Goal: Check status: Check status

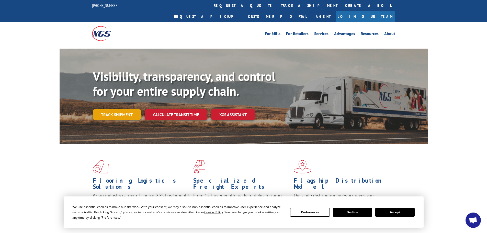
click at [122, 109] on link "Track shipment" at bounding box center [117, 114] width 48 height 11
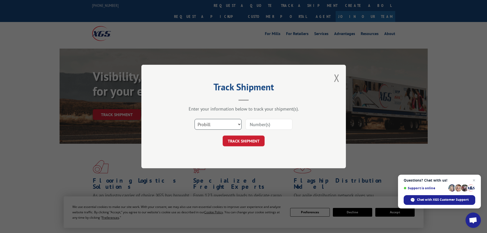
click at [229, 123] on select "Select category... Probill BOL PO" at bounding box center [217, 124] width 47 height 11
select select "bol"
click at [194, 119] on select "Select category... Probill BOL PO" at bounding box center [217, 124] width 47 height 11
click at [261, 124] on input at bounding box center [268, 124] width 47 height 11
paste input "6934124"
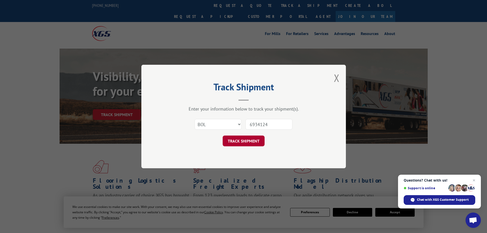
type input "6934124"
click at [256, 141] on button "TRACK SHIPMENT" at bounding box center [244, 140] width 42 height 11
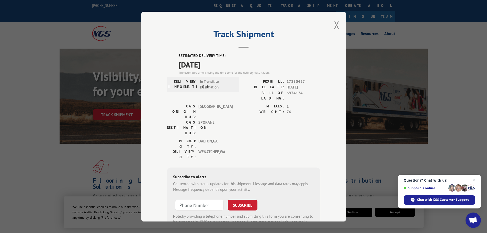
drag, startPoint x: 216, startPoint y: 61, endPoint x: 177, endPoint y: 56, distance: 39.4
click at [178, 56] on div "ESTIMATED DELIVERY TIME: 09/24/2025 The estimated time is using the time zone f…" at bounding box center [249, 64] width 142 height 22
copy div "ESTIMATED DELIVERY TIME: 09/24/2025"
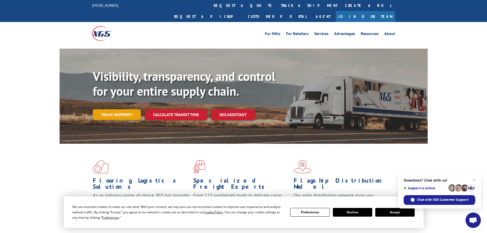
click at [118, 109] on link "Track shipment" at bounding box center [117, 114] width 48 height 11
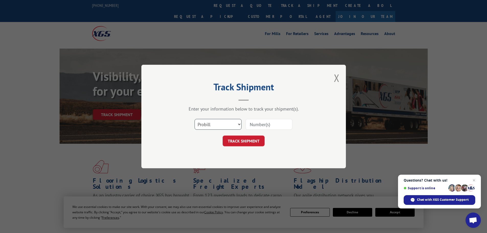
click at [215, 121] on select "Select category... Probill BOL PO" at bounding box center [217, 124] width 47 height 11
select select "bol"
click at [194, 119] on select "Select category... Probill BOL PO" at bounding box center [217, 124] width 47 height 11
click at [264, 125] on input at bounding box center [268, 124] width 47 height 11
paste input "452218"
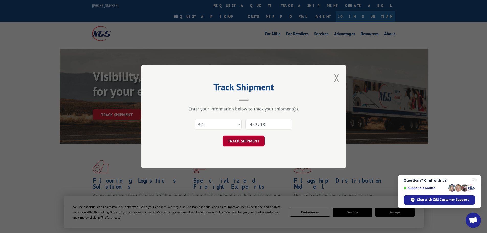
type input "452218"
click at [259, 138] on button "TRACK SHIPMENT" at bounding box center [244, 140] width 42 height 11
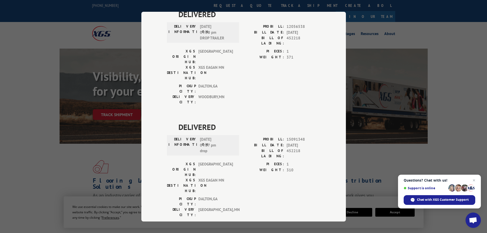
scroll to position [204, 0]
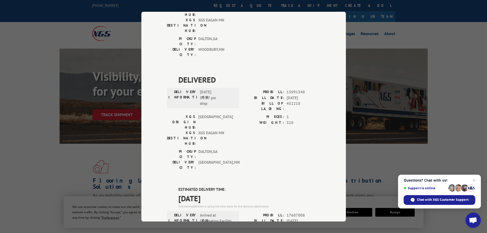
drag, startPoint x: 219, startPoint y: 107, endPoint x: 174, endPoint y: 101, distance: 45.1
copy div "ESTIMATED DELIVERY TIME: [DATE]"
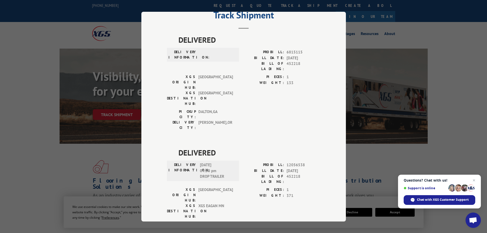
scroll to position [0, 0]
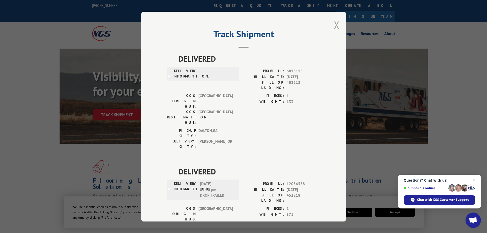
click at [334, 25] on button "Close modal" at bounding box center [337, 25] width 6 height 14
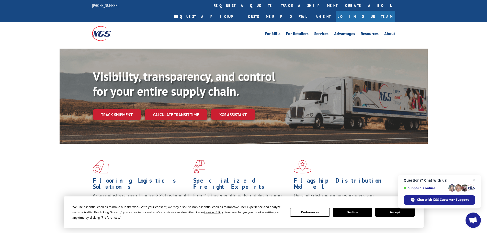
click at [118, 109] on div "Visibility, transparency, and control for your entire supply chain. Track shipm…" at bounding box center [260, 104] width 335 height 71
click at [118, 109] on link "Track shipment" at bounding box center [117, 114] width 48 height 11
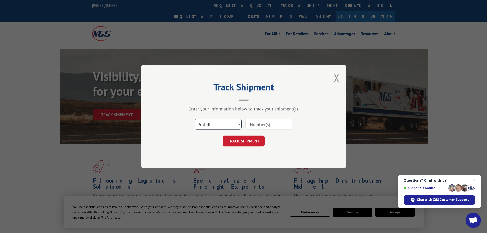
click at [234, 126] on select "Select category... Probill BOL PO" at bounding box center [217, 124] width 47 height 11
click at [194, 119] on select "Select category... Probill BOL PO" at bounding box center [217, 124] width 47 height 11
click at [262, 125] on input at bounding box center [268, 124] width 47 height 11
paste input "5211765"
type input "5211765"
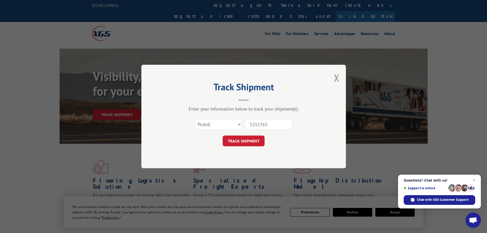
click at [245, 141] on button "TRACK SHIPMENT" at bounding box center [244, 140] width 42 height 11
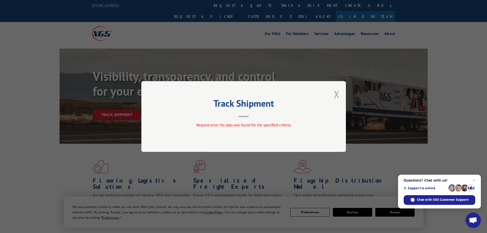
click at [338, 95] on button "Close modal" at bounding box center [337, 94] width 6 height 14
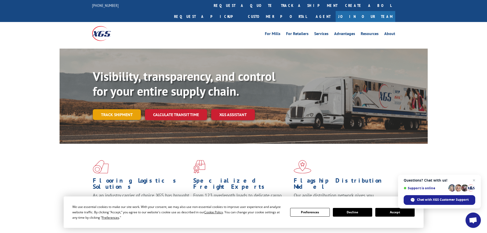
click at [116, 109] on link "Track shipment" at bounding box center [117, 114] width 48 height 11
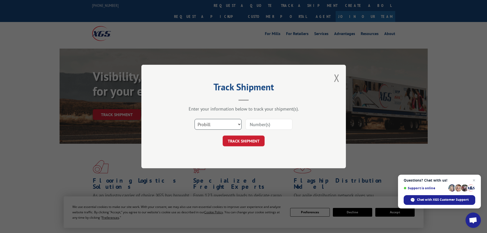
drag, startPoint x: 228, startPoint y: 121, endPoint x: 223, endPoint y: 129, distance: 9.7
click at [228, 121] on select "Select category... Probill BOL PO" at bounding box center [217, 124] width 47 height 11
select select "bol"
click at [194, 119] on select "Select category... Probill BOL PO" at bounding box center [217, 124] width 47 height 11
click at [268, 125] on input at bounding box center [268, 124] width 47 height 11
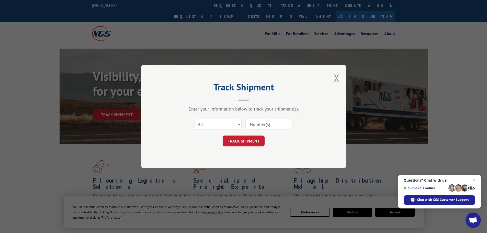
paste input "5211765"
type input "5211765"
click at [240, 142] on button "TRACK SHIPMENT" at bounding box center [244, 140] width 42 height 11
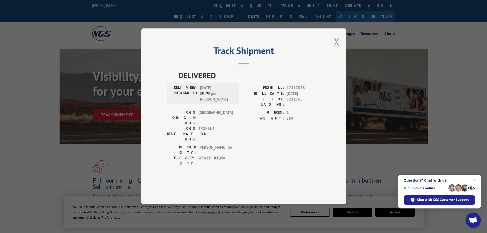
drag, startPoint x: 338, startPoint y: 54, endPoint x: 329, endPoint y: 59, distance: 9.9
click at [337, 48] on button "Close modal" at bounding box center [337, 42] width 6 height 14
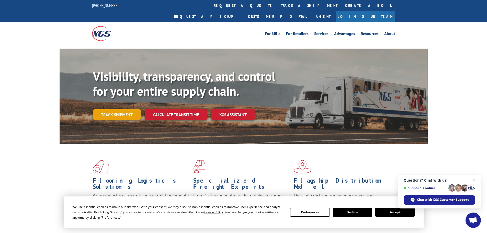
click at [125, 109] on link "Track shipment" at bounding box center [117, 114] width 48 height 11
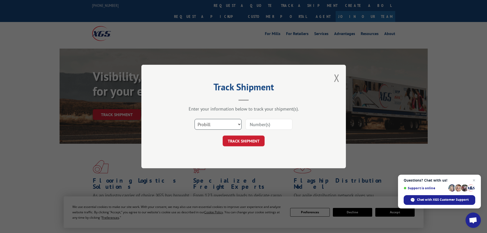
click at [203, 121] on select "Select category... Probill BOL PO" at bounding box center [217, 124] width 47 height 11
select select "bol"
click at [194, 119] on select "Select category... Probill BOL PO" at bounding box center [217, 124] width 47 height 11
click at [270, 124] on input at bounding box center [268, 124] width 47 height 11
paste input "5998225"
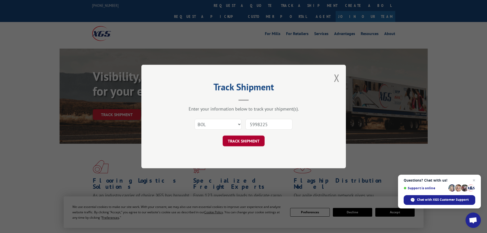
type input "5998225"
click at [244, 139] on button "TRACK SHIPMENT" at bounding box center [244, 140] width 42 height 11
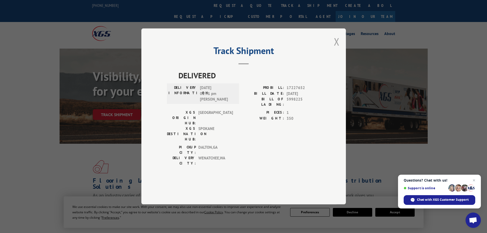
click at [338, 48] on button "Close modal" at bounding box center [337, 42] width 6 height 14
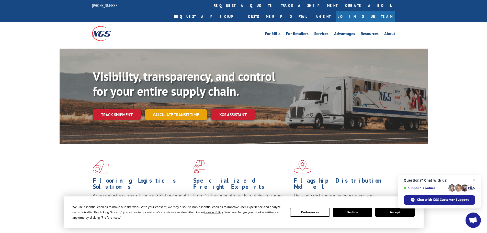
click at [178, 109] on link "Calculate transit time" at bounding box center [176, 114] width 62 height 11
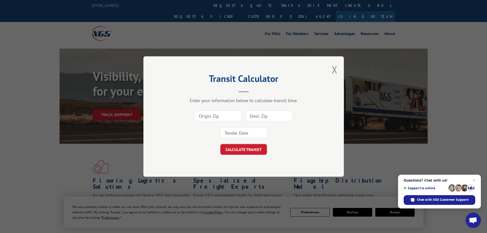
click at [331, 67] on div "Transit Calculator Enter your information below to calculate transit time. CALC…" at bounding box center [243, 116] width 200 height 120
click at [334, 65] on button "Close modal" at bounding box center [335, 70] width 6 height 14
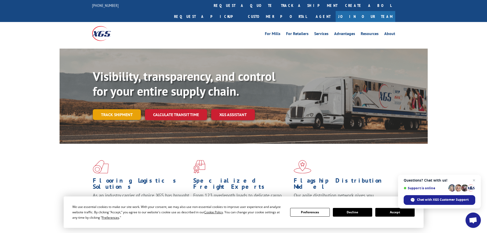
click at [131, 109] on link "Track shipment" at bounding box center [117, 114] width 48 height 11
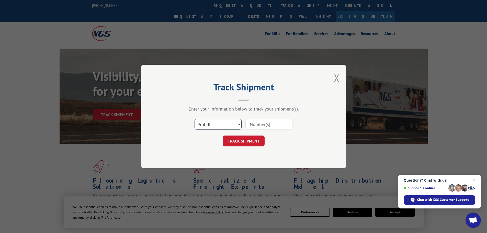
click at [209, 123] on select "Select category... Probill BOL PO" at bounding box center [217, 124] width 47 height 11
click at [194, 119] on select "Select category... Probill BOL PO" at bounding box center [217, 124] width 47 height 11
click at [259, 125] on input at bounding box center [268, 124] width 47 height 11
drag, startPoint x: 259, startPoint y: 125, endPoint x: 262, endPoint y: 126, distance: 3.3
paste input "5120839"
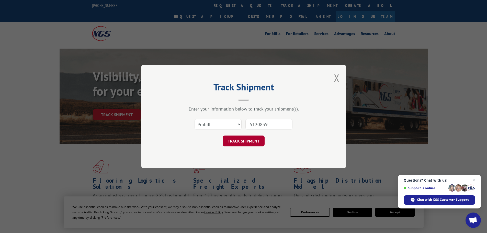
type input "5120839"
click at [253, 139] on button "TRACK SHIPMENT" at bounding box center [244, 140] width 42 height 11
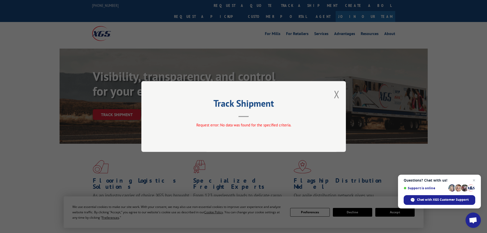
click at [332, 93] on div "Track Shipment Request error: No data was found for the specified criteria." at bounding box center [243, 116] width 204 height 71
click at [334, 91] on button "Close modal" at bounding box center [337, 94] width 6 height 14
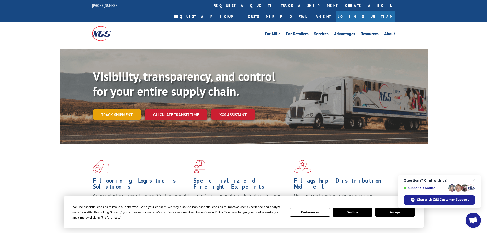
click at [135, 109] on link "Track shipment" at bounding box center [117, 114] width 48 height 11
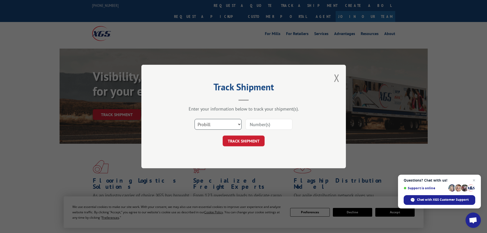
click at [225, 124] on select "Select category... Probill BOL PO" at bounding box center [217, 124] width 47 height 11
select select "bol"
click at [194, 119] on select "Select category... Probill BOL PO" at bounding box center [217, 124] width 47 height 11
click at [267, 122] on input at bounding box center [268, 124] width 47 height 11
paste input "5120839"
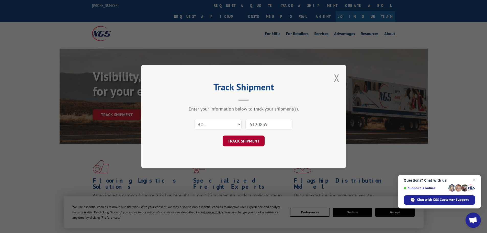
type input "5120839"
click at [247, 142] on button "TRACK SHIPMENT" at bounding box center [244, 140] width 42 height 11
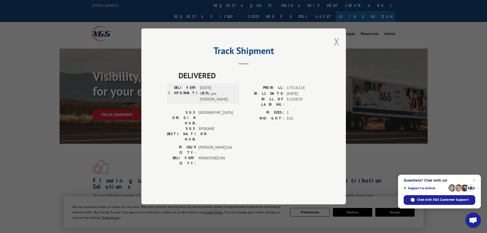
click at [337, 48] on button "Close modal" at bounding box center [337, 42] width 6 height 14
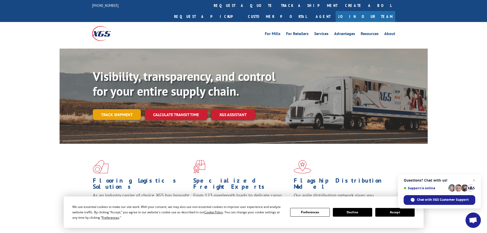
click at [115, 109] on link "Track shipment" at bounding box center [117, 114] width 48 height 11
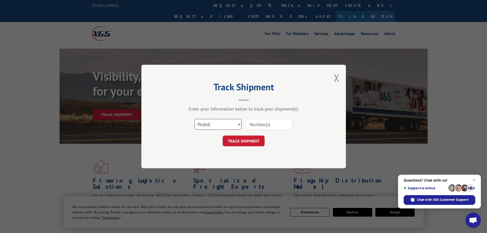
click at [232, 125] on select "Select category... Probill BOL PO" at bounding box center [217, 124] width 47 height 11
click at [194, 119] on select "Select category... Probill BOL PO" at bounding box center [217, 124] width 47 height 11
click at [255, 122] on input at bounding box center [268, 124] width 47 height 11
paste input "5180021"
type input "5180021"
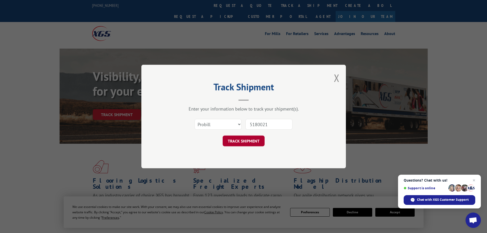
click at [233, 141] on button "TRACK SHIPMENT" at bounding box center [244, 140] width 42 height 11
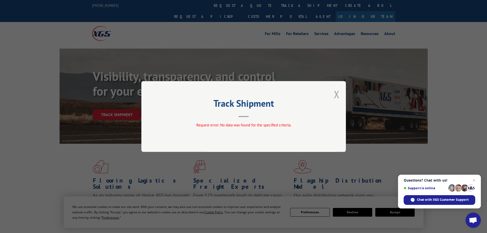
click at [337, 93] on button "Close modal" at bounding box center [337, 94] width 6 height 14
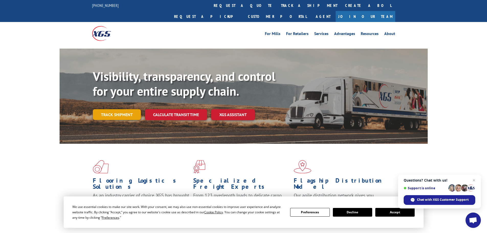
click at [110, 109] on link "Track shipment" at bounding box center [117, 114] width 48 height 11
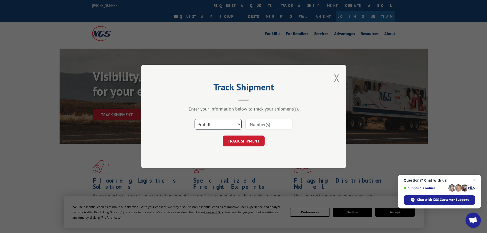
click at [217, 121] on select "Select category... Probill BOL PO" at bounding box center [217, 124] width 47 height 11
select select "bol"
click at [194, 119] on select "Select category... Probill BOL PO" at bounding box center [217, 124] width 47 height 11
click at [255, 124] on input at bounding box center [268, 124] width 47 height 11
paste input "5180021"
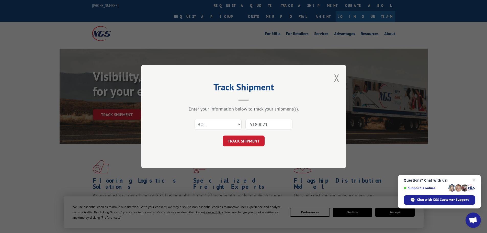
type input "5180021"
click button "TRACK SHIPMENT" at bounding box center [244, 140] width 42 height 11
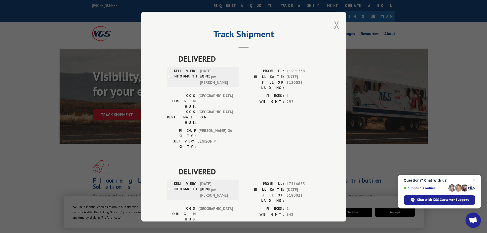
click at [334, 22] on button "Close modal" at bounding box center [337, 25] width 6 height 14
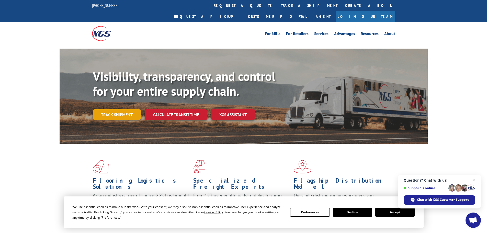
click at [113, 109] on link "Track shipment" at bounding box center [117, 114] width 48 height 11
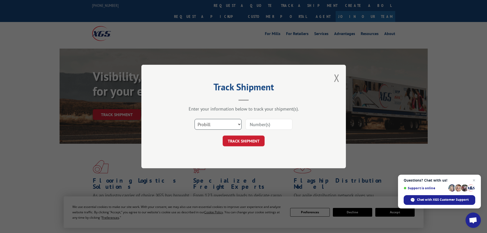
click at [220, 123] on select "Select category... Probill BOL PO" at bounding box center [217, 124] width 47 height 11
select select "bol"
click at [194, 119] on select "Select category... Probill BOL PO" at bounding box center [217, 124] width 47 height 11
click at [262, 121] on input at bounding box center [268, 124] width 47 height 11
paste input "5193933"
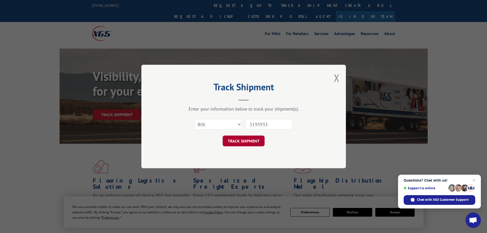
type input "5193933"
click at [255, 137] on button "TRACK SHIPMENT" at bounding box center [244, 140] width 42 height 11
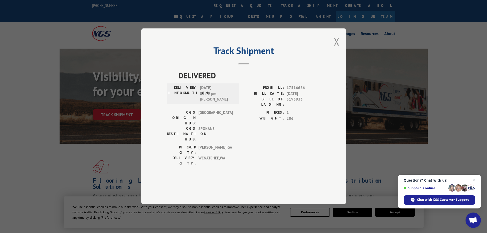
drag, startPoint x: 336, startPoint y: 55, endPoint x: 330, endPoint y: 60, distance: 7.4
click at [336, 48] on button "Close modal" at bounding box center [337, 42] width 6 height 14
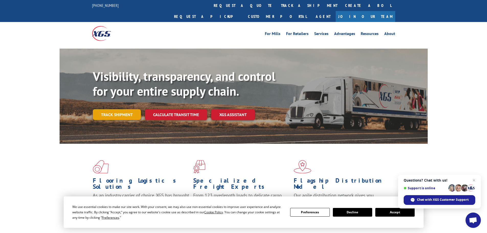
click at [116, 109] on link "Track shipment" at bounding box center [117, 114] width 48 height 11
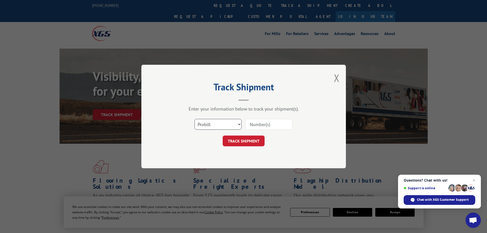
click at [210, 123] on select "Select category... Probill BOL PO" at bounding box center [217, 124] width 47 height 11
select select "bol"
click at [194, 119] on select "Select category... Probill BOL PO" at bounding box center [217, 124] width 47 height 11
click at [260, 126] on input at bounding box center [268, 124] width 47 height 11
paste input "452841"
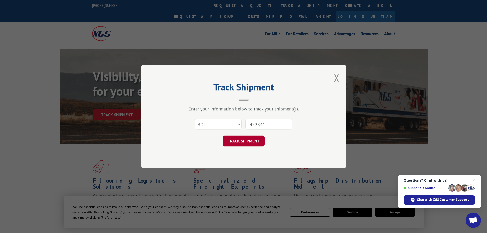
type input "452841"
click at [253, 138] on button "TRACK SHIPMENT" at bounding box center [244, 140] width 42 height 11
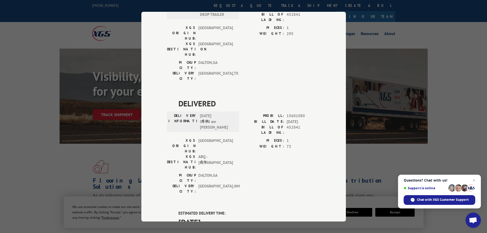
scroll to position [525, 0]
